Goal: Task Accomplishment & Management: Manage account settings

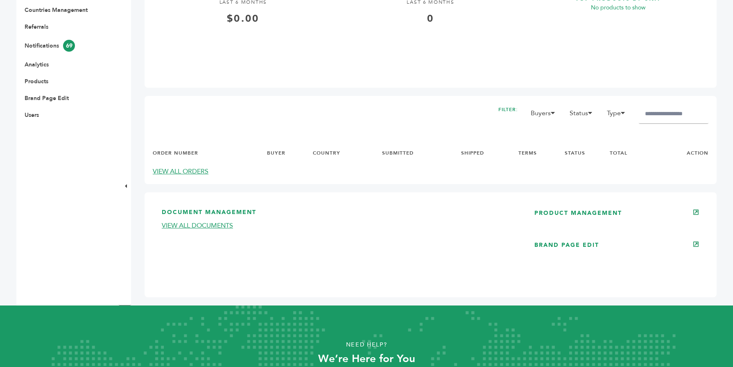
scroll to position [326, 0]
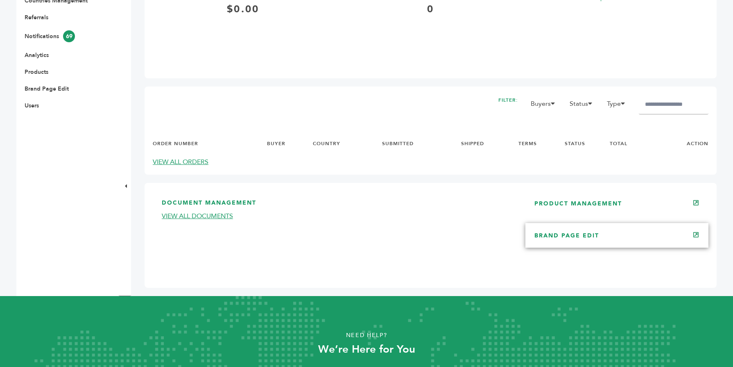
click at [580, 238] on link "BRAND PAGE EDIT" at bounding box center [566, 235] width 65 height 8
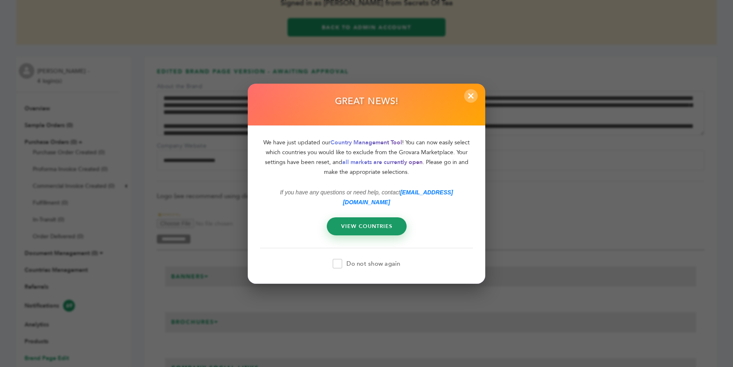
scroll to position [65, 0]
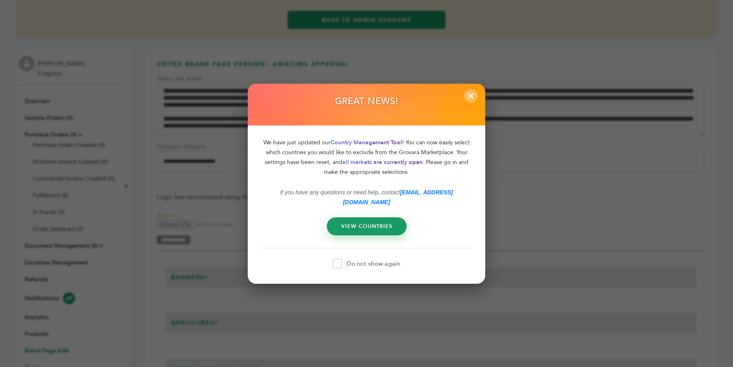
click at [473, 99] on span "×" at bounding box center [471, 96] width 14 height 14
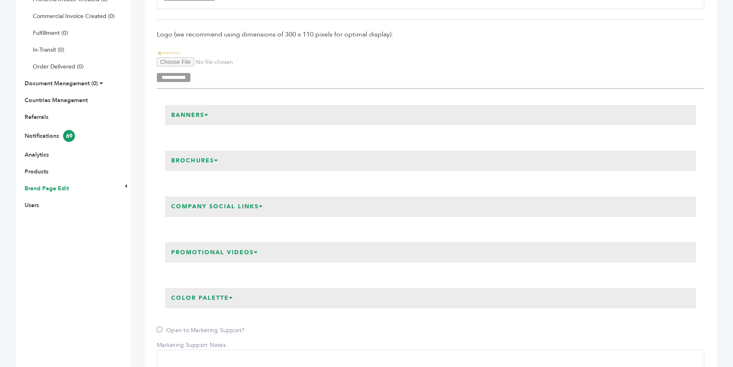
scroll to position [243, 0]
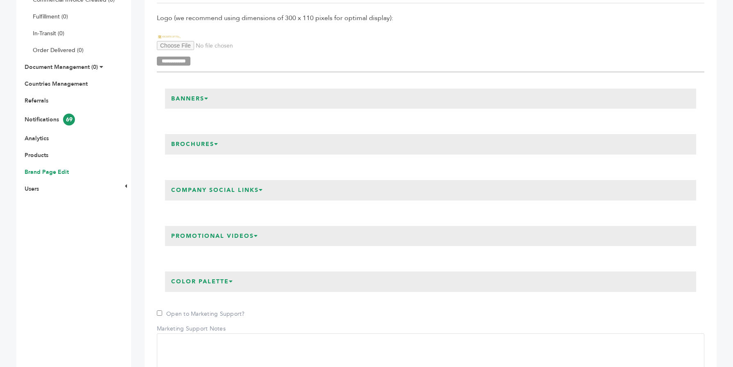
click at [242, 255] on div "**********" at bounding box center [431, 301] width 548 height 810
click at [242, 239] on h3 "Promotional Videos" at bounding box center [215, 236] width 100 height 20
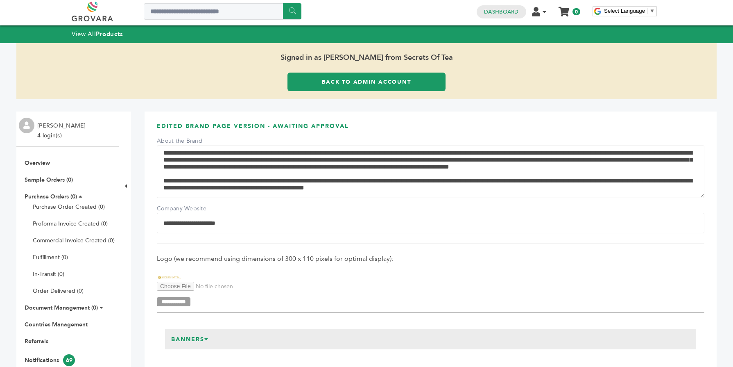
scroll to position [0, 0]
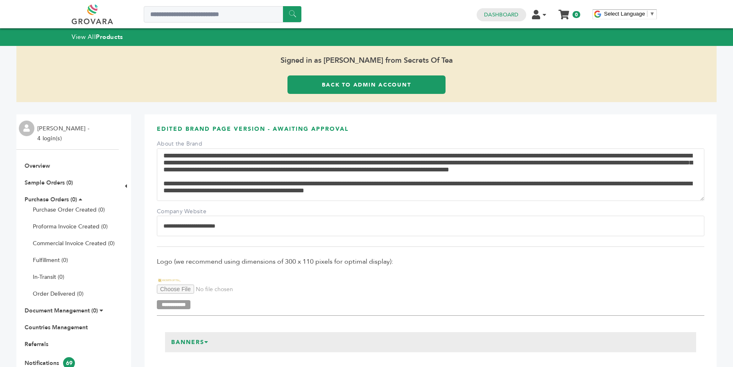
click at [310, 80] on link "Back to Admin Account" at bounding box center [367, 84] width 158 height 18
